Goal: Task Accomplishment & Management: Manage account settings

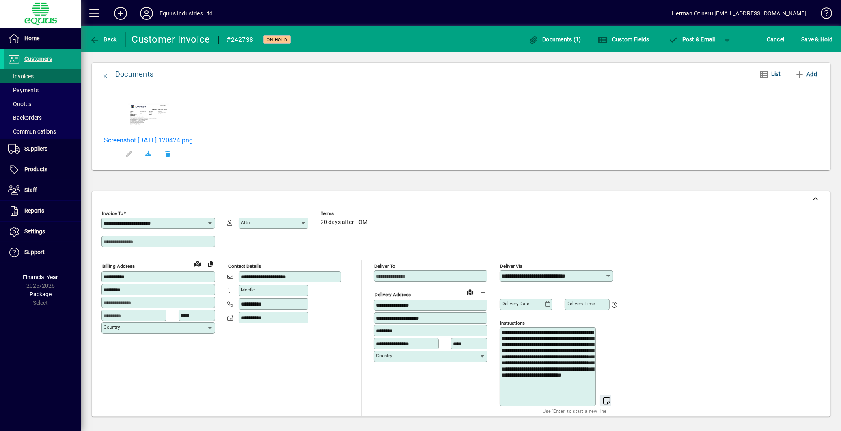
scroll to position [135, 0]
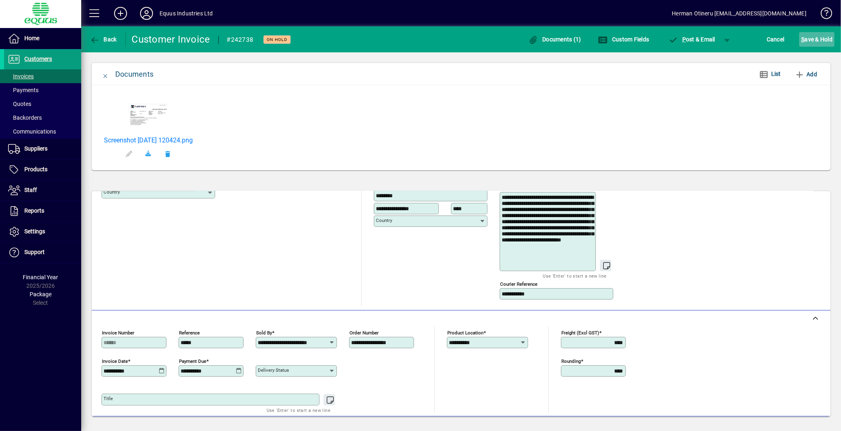
type input "**********"
click at [808, 33] on span "S ave & Hold" at bounding box center [816, 39] width 31 height 13
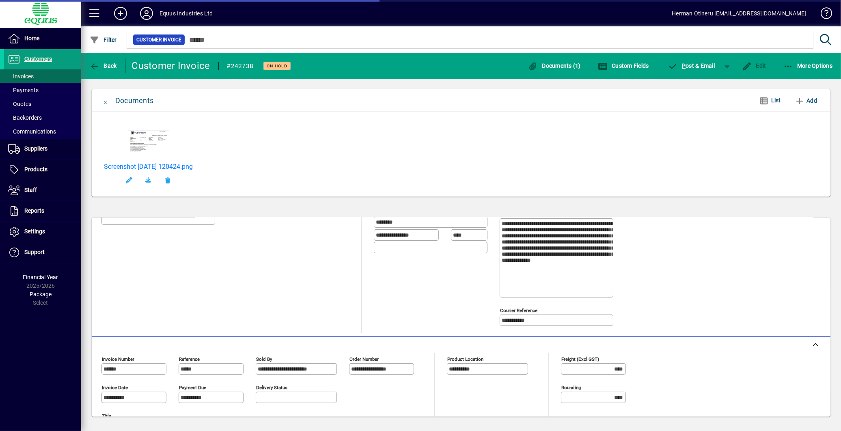
scroll to position [138, 0]
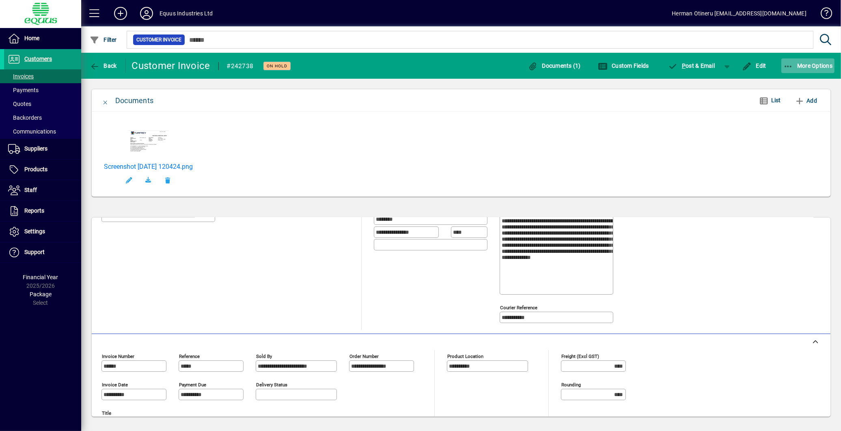
click at [792, 74] on span "button" at bounding box center [808, 65] width 54 height 19
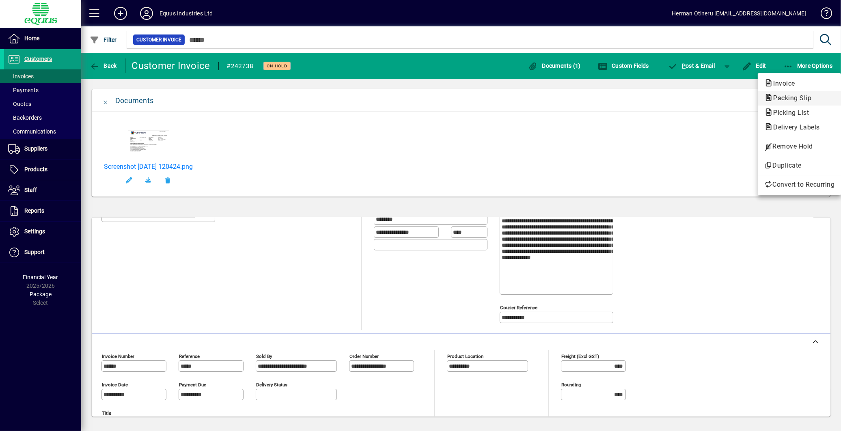
click at [789, 96] on span "Packing Slip" at bounding box center [789, 98] width 51 height 8
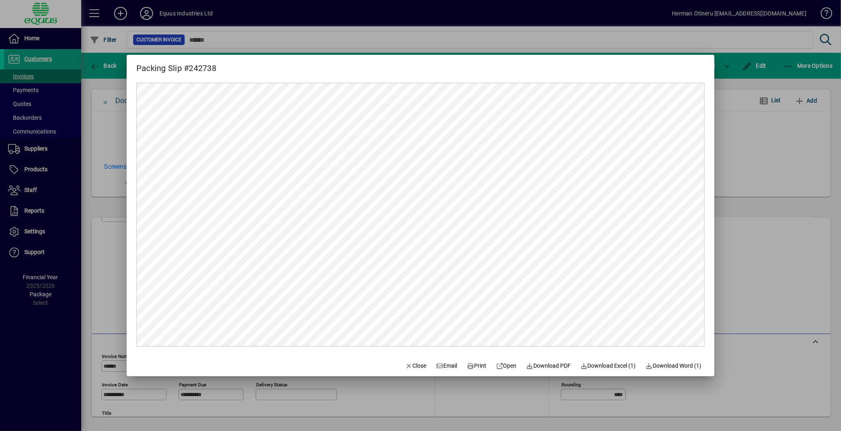
scroll to position [0, 0]
click at [472, 364] on span "Print" at bounding box center [476, 366] width 19 height 9
click at [411, 362] on span "Close" at bounding box center [415, 366] width 21 height 9
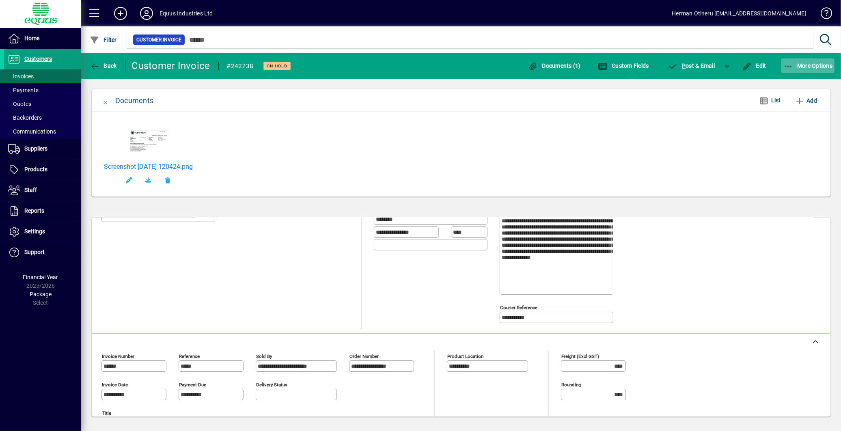
click at [795, 66] on span "More Options" at bounding box center [808, 65] width 50 height 6
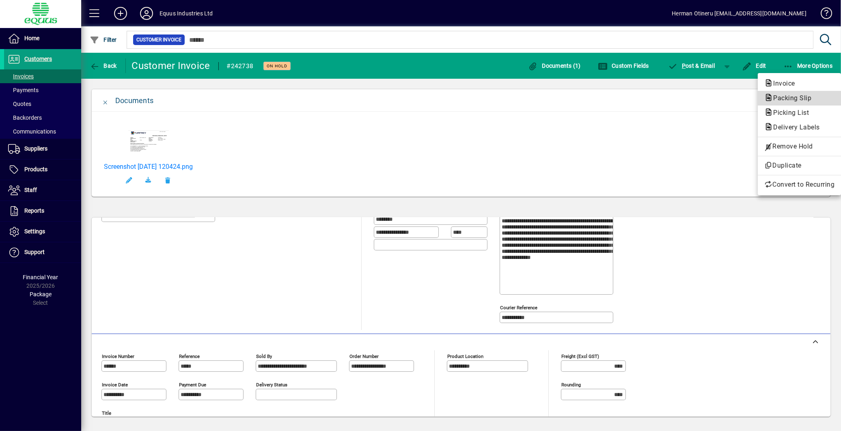
click at [789, 98] on span "Packing Slip" at bounding box center [789, 98] width 51 height 8
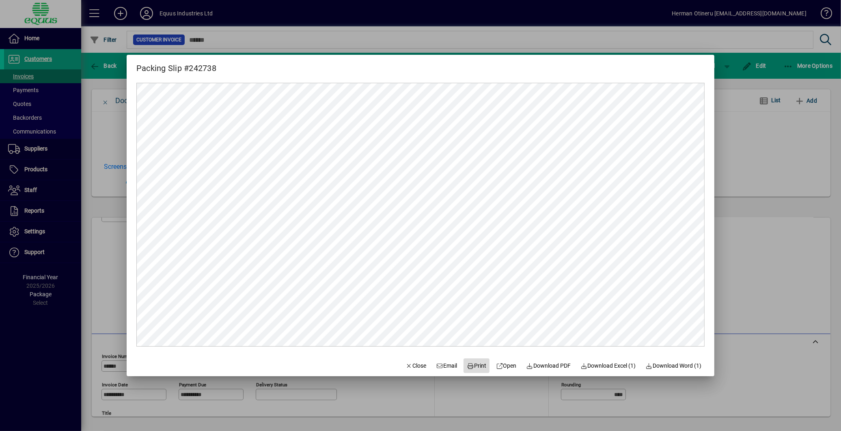
click at [474, 366] on span "Print" at bounding box center [476, 366] width 19 height 9
click at [408, 362] on span "Close" at bounding box center [415, 366] width 21 height 9
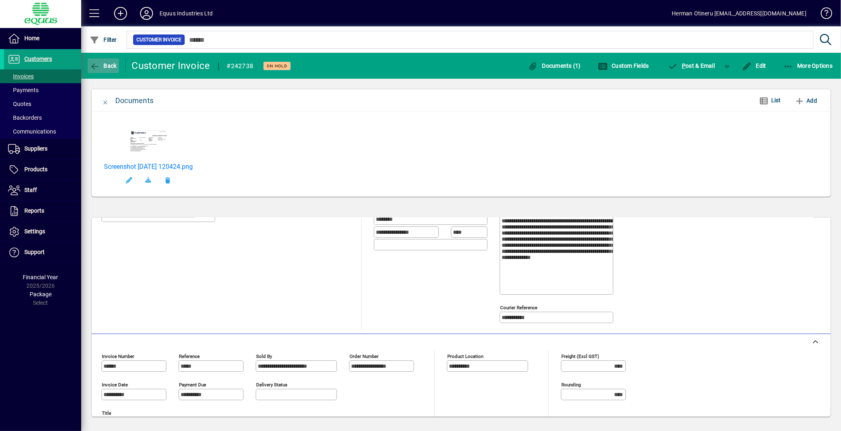
click at [102, 68] on span "Back" at bounding box center [103, 65] width 27 height 6
